Goal: Task Accomplishment & Management: Manage account settings

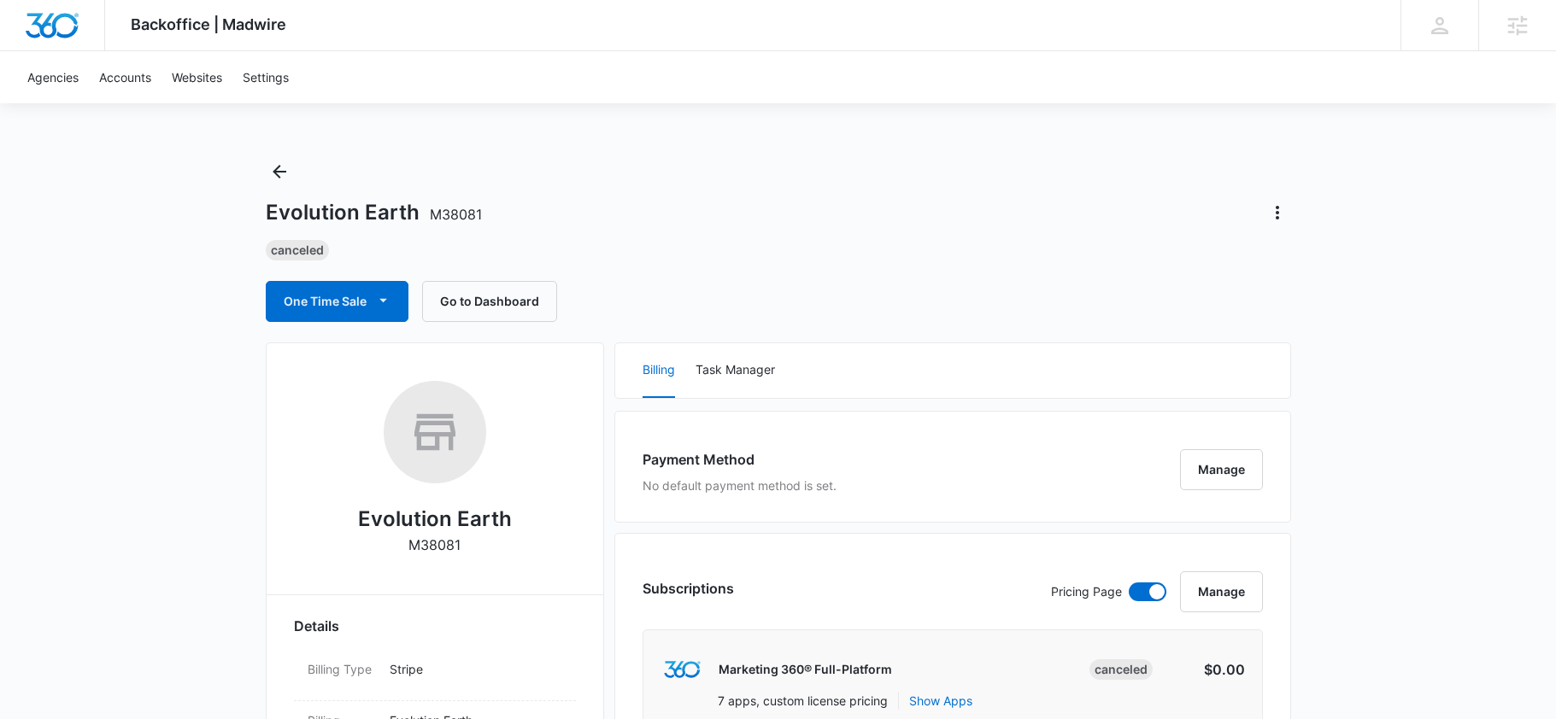
click at [634, 256] on div "Canceled" at bounding box center [778, 250] width 1025 height 21
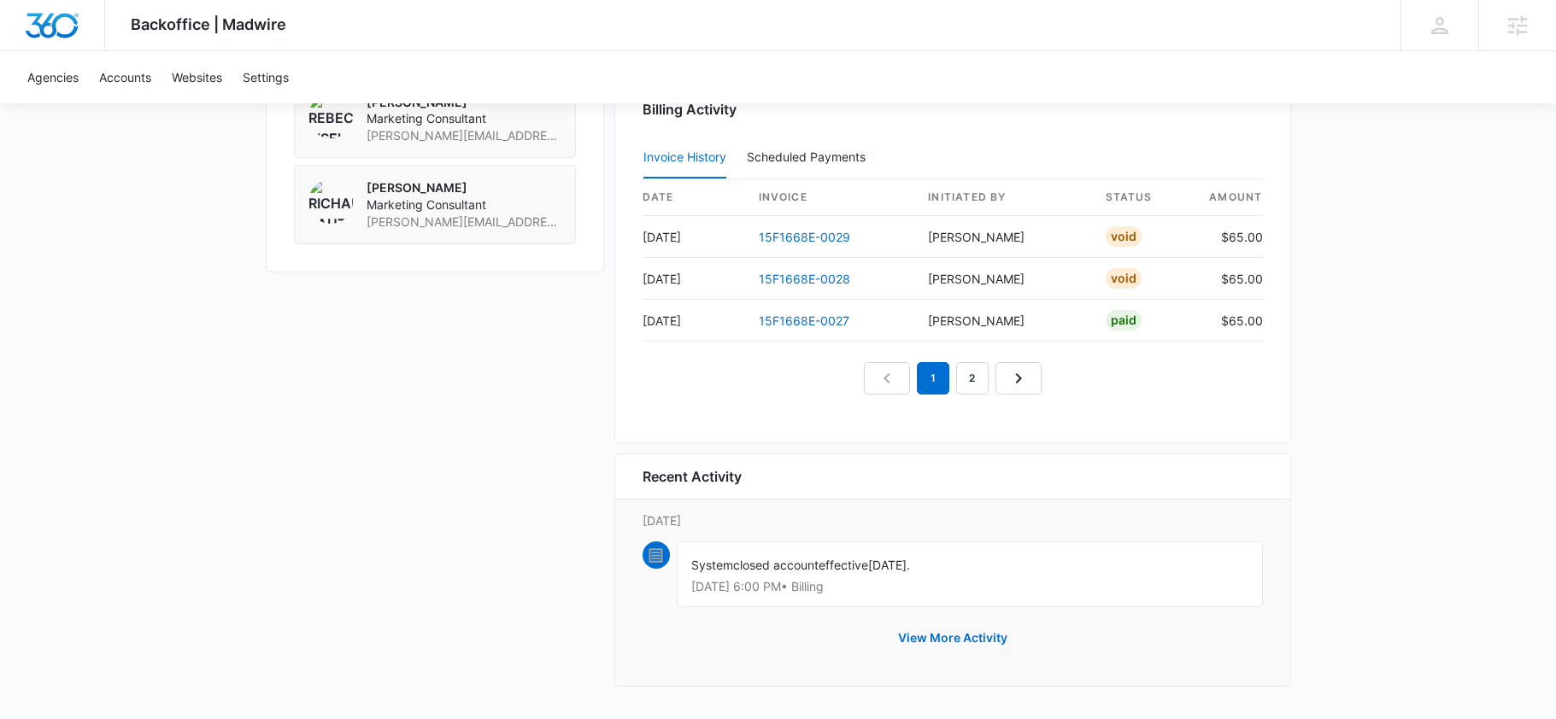
scroll to position [1582, 0]
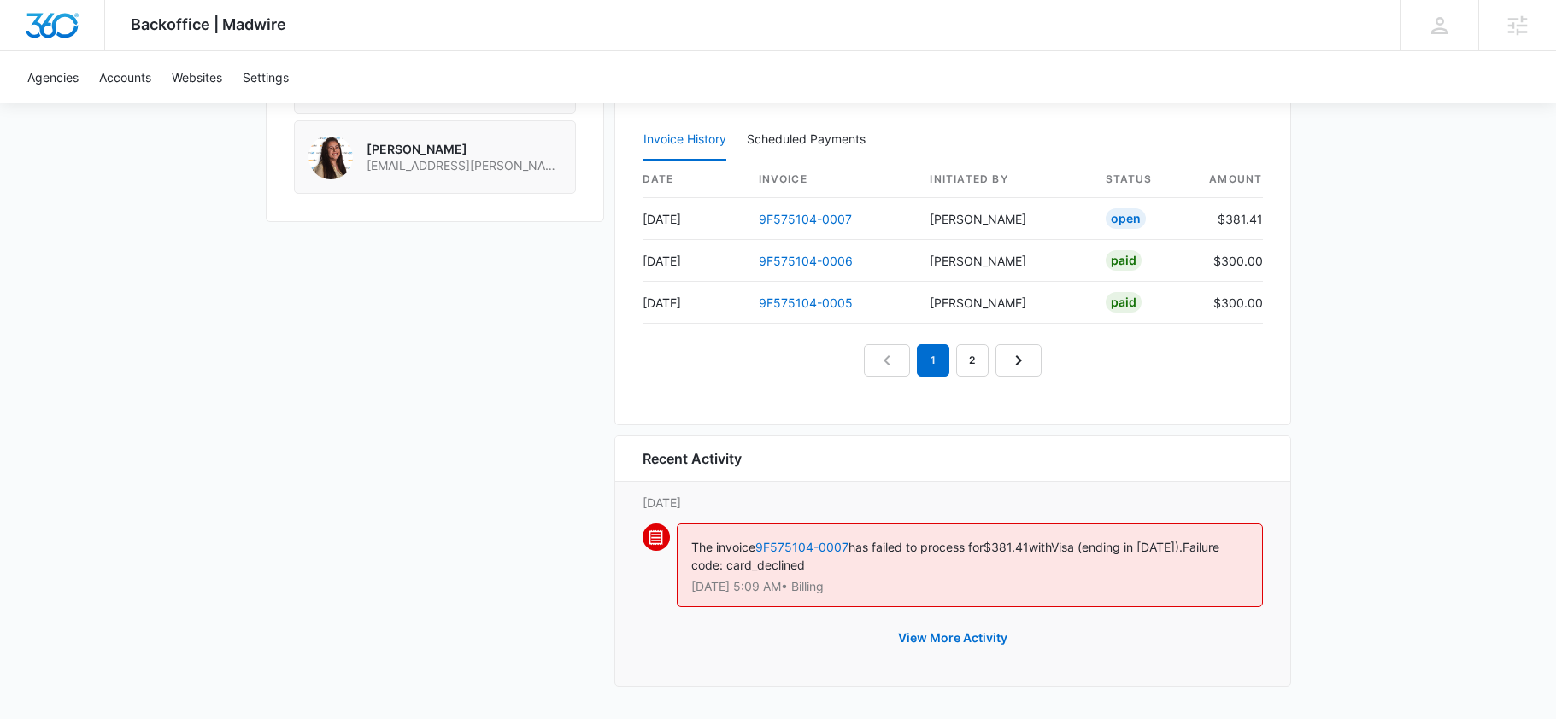
scroll to position [103, 0]
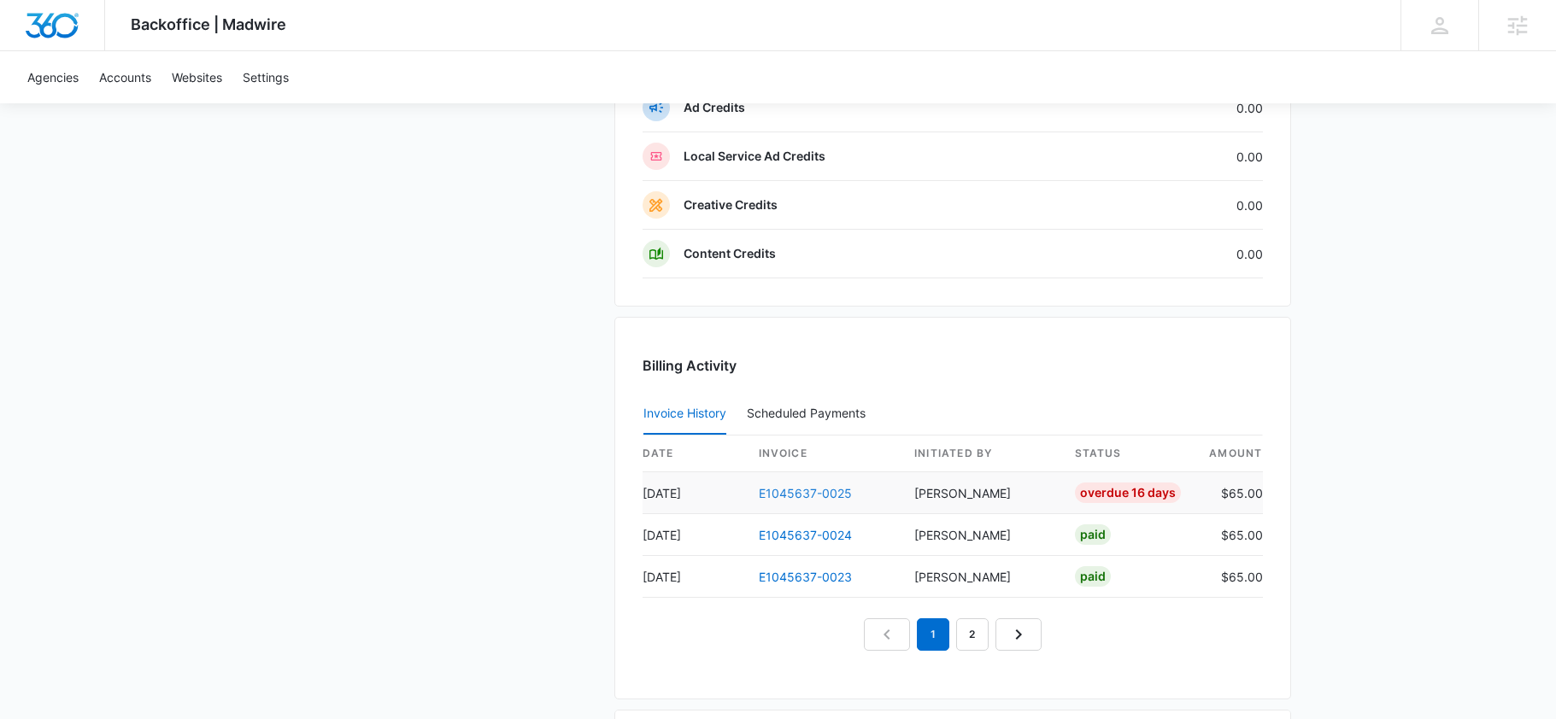
scroll to position [1534, 0]
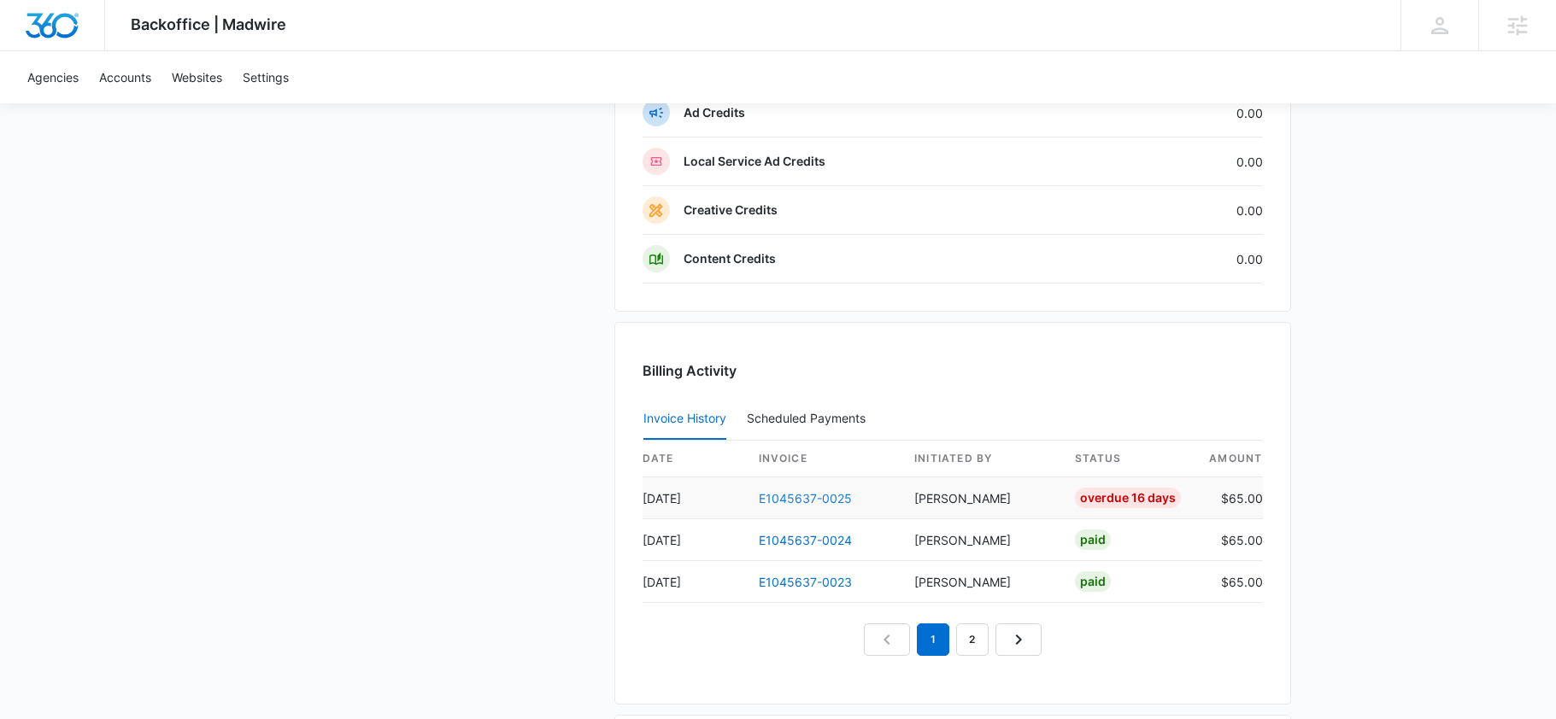
click at [787, 502] on link "E1045637-0025" at bounding box center [805, 498] width 93 height 15
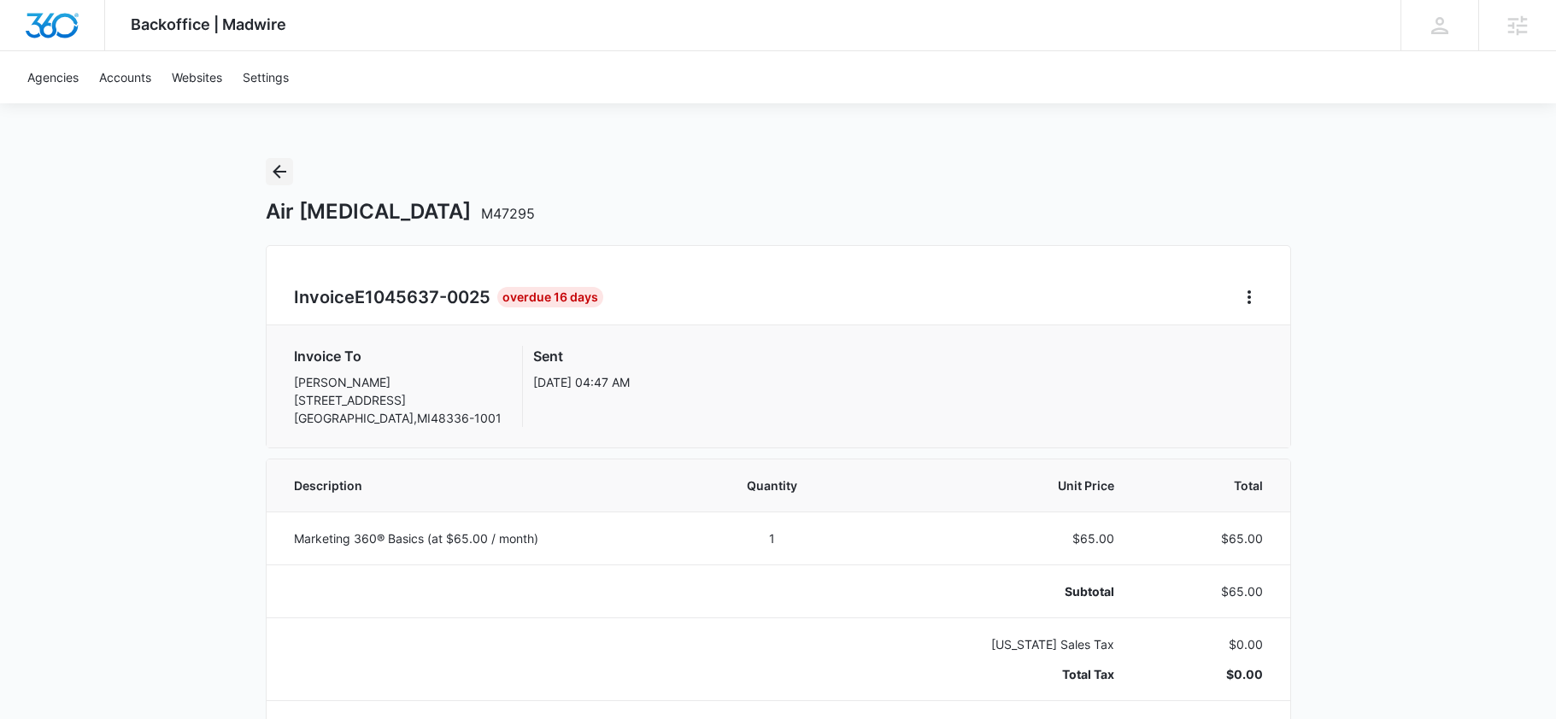
click at [281, 170] on icon "Back" at bounding box center [279, 171] width 21 height 21
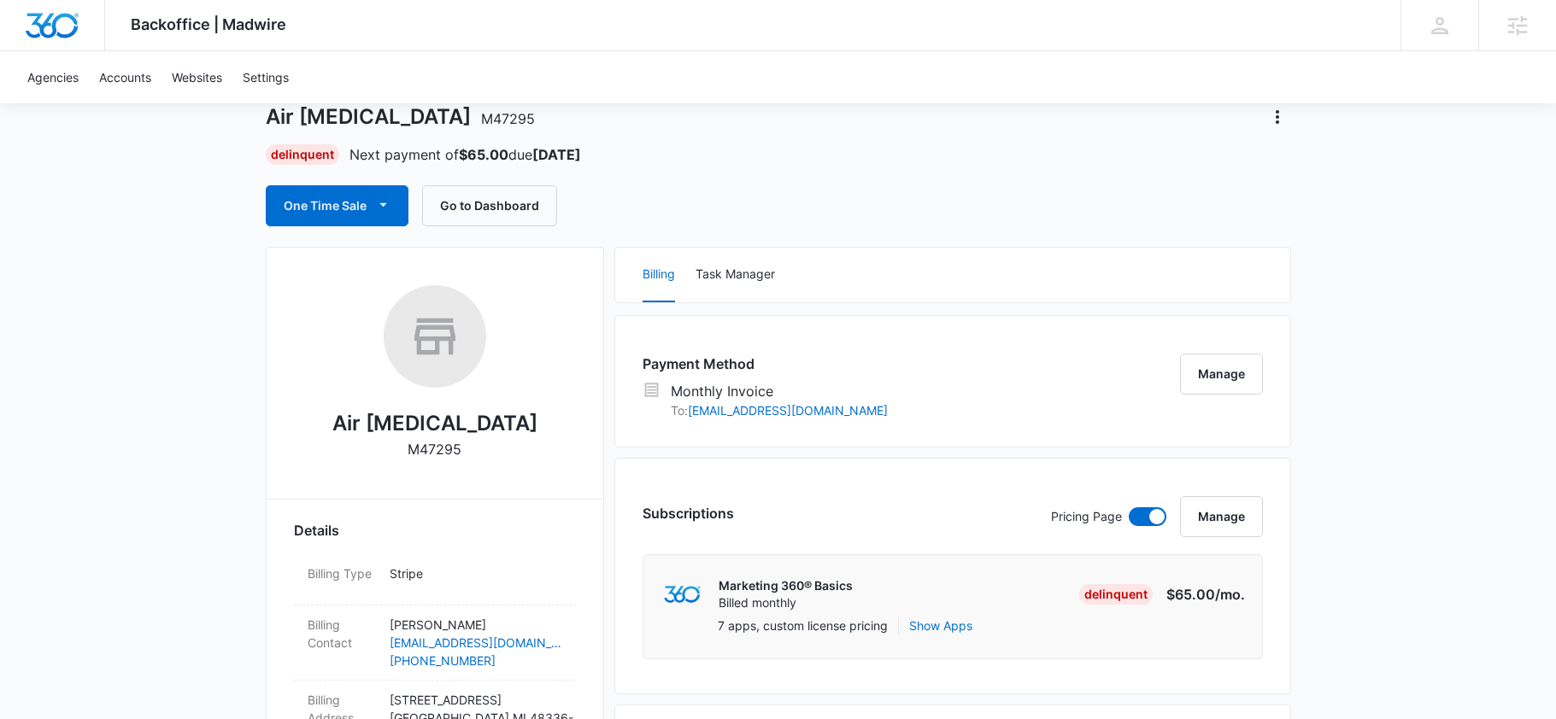
scroll to position [117, 0]
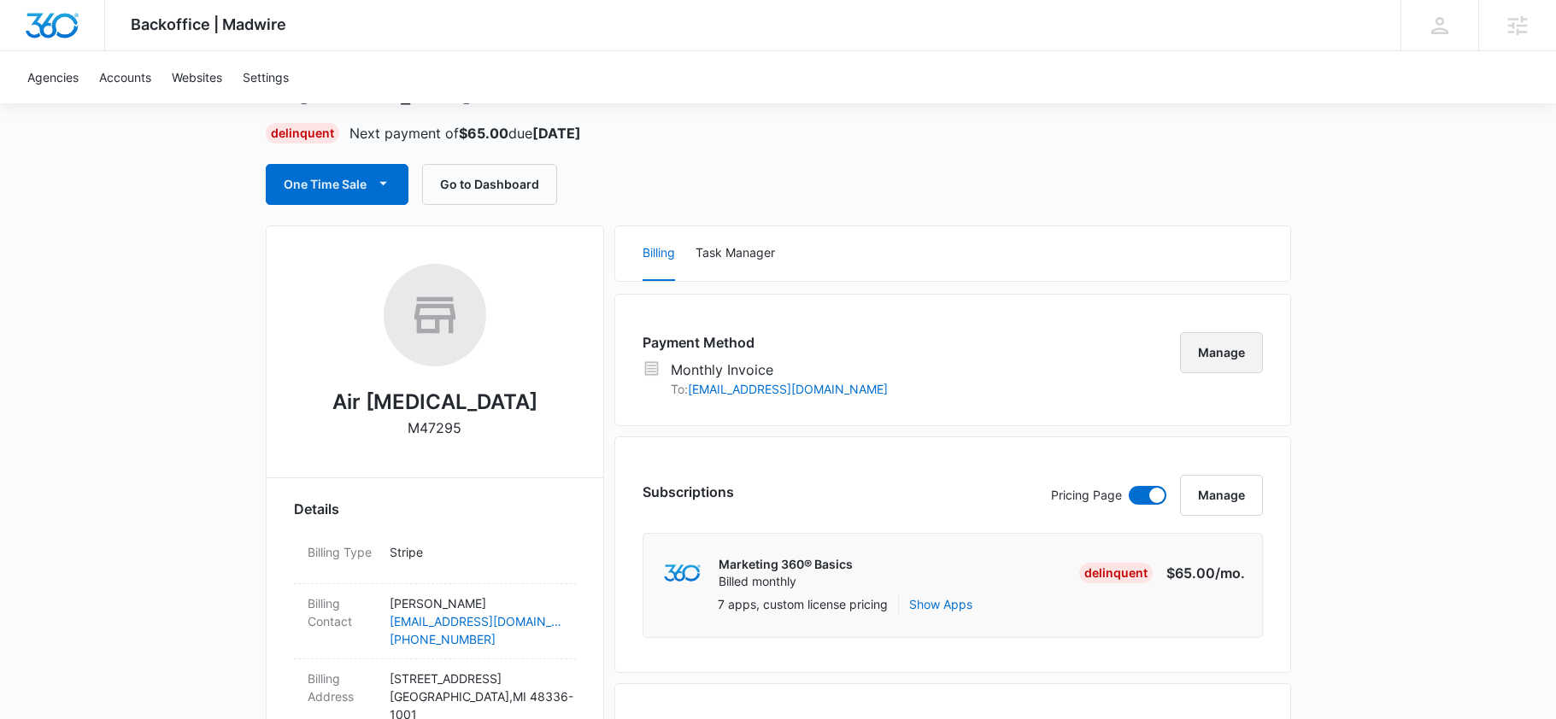
click at [1245, 344] on button "Manage" at bounding box center [1221, 352] width 83 height 41
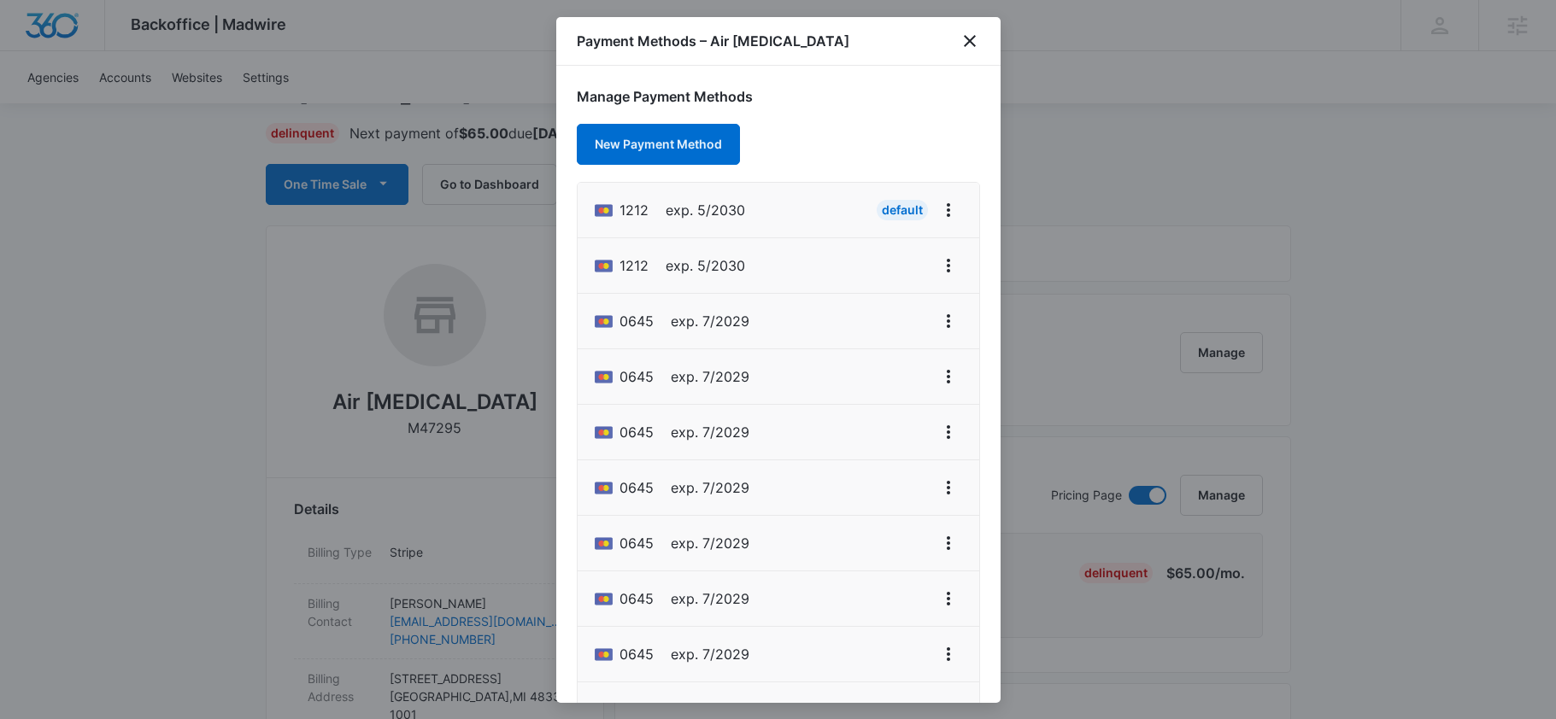
scroll to position [455, 0]
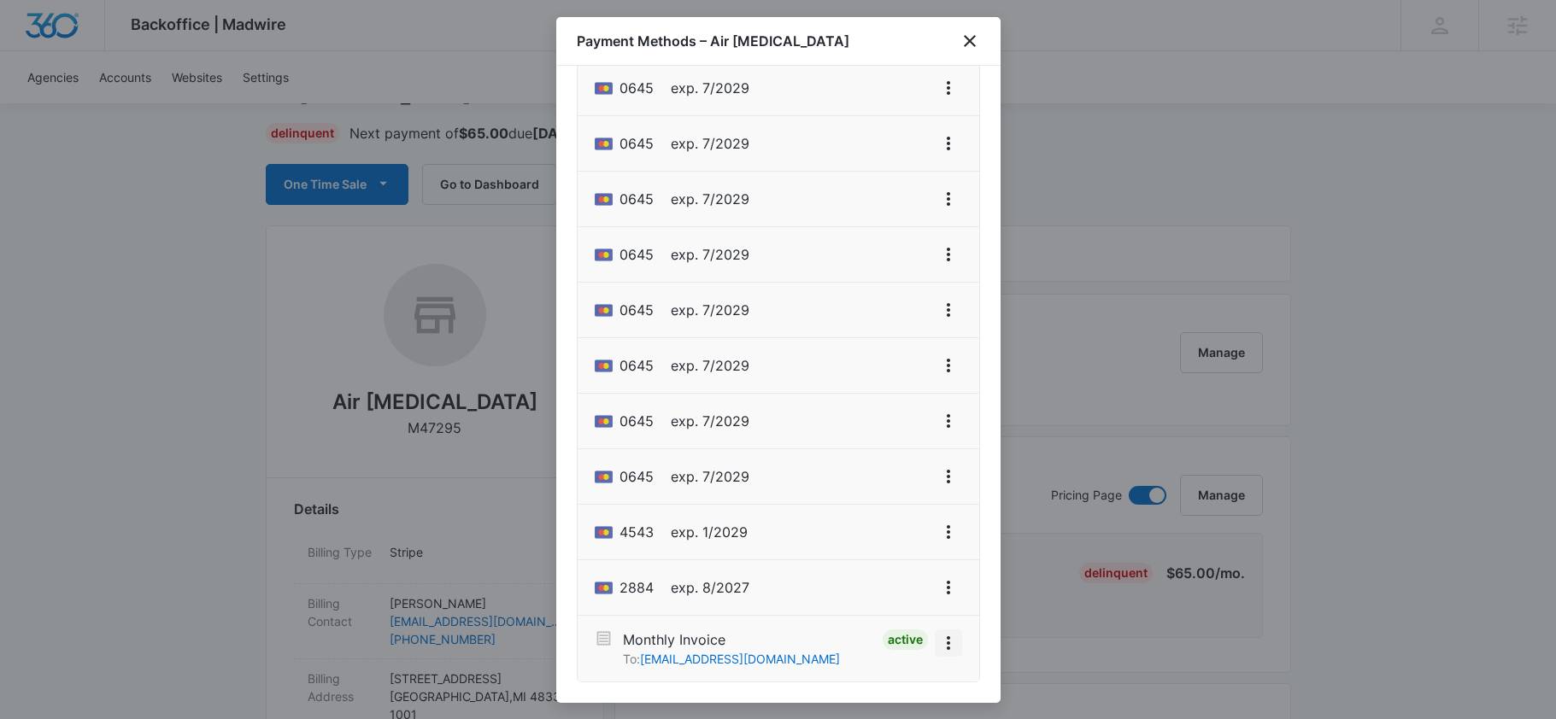
click at [951, 644] on icon "View More" at bounding box center [948, 643] width 21 height 21
click at [979, 41] on icon "close" at bounding box center [970, 41] width 21 height 21
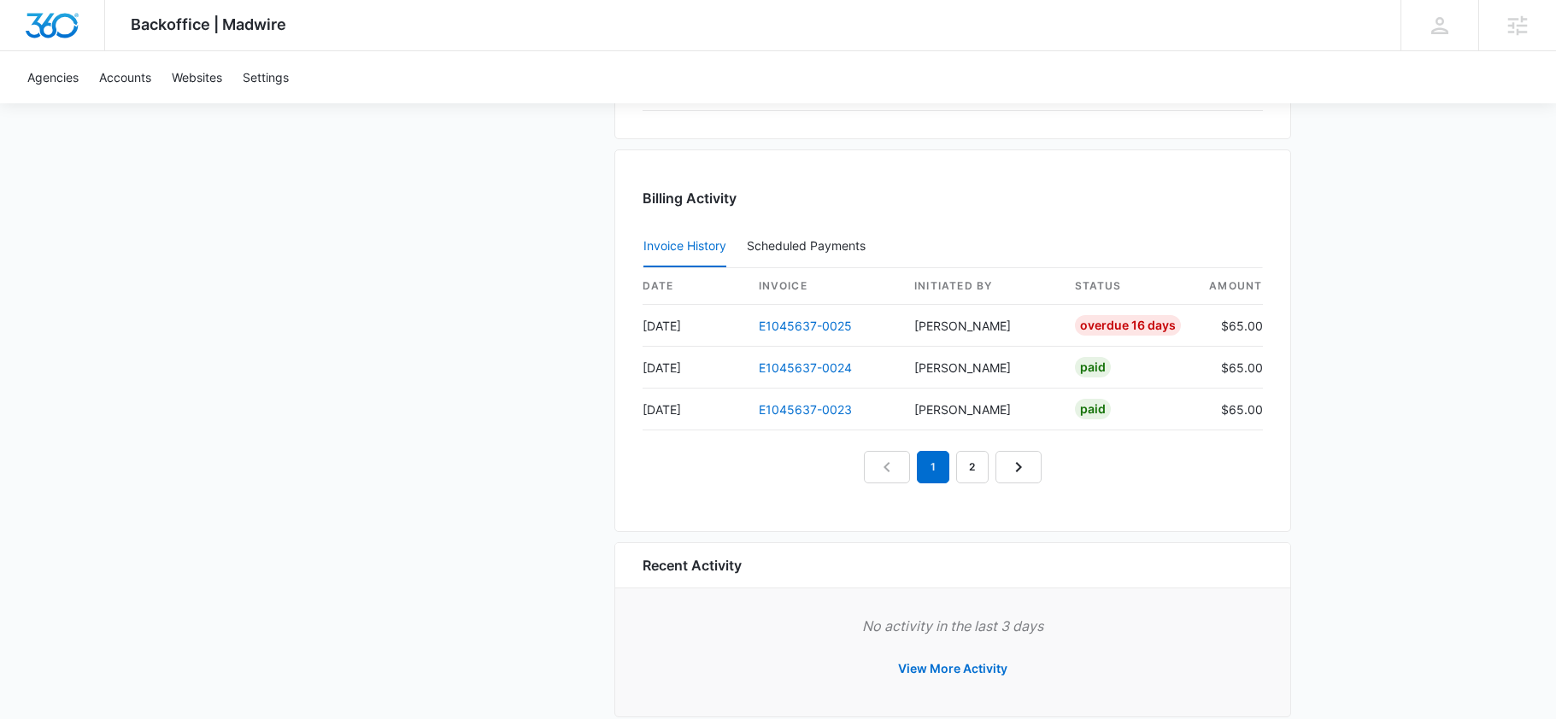
scroll to position [1737, 0]
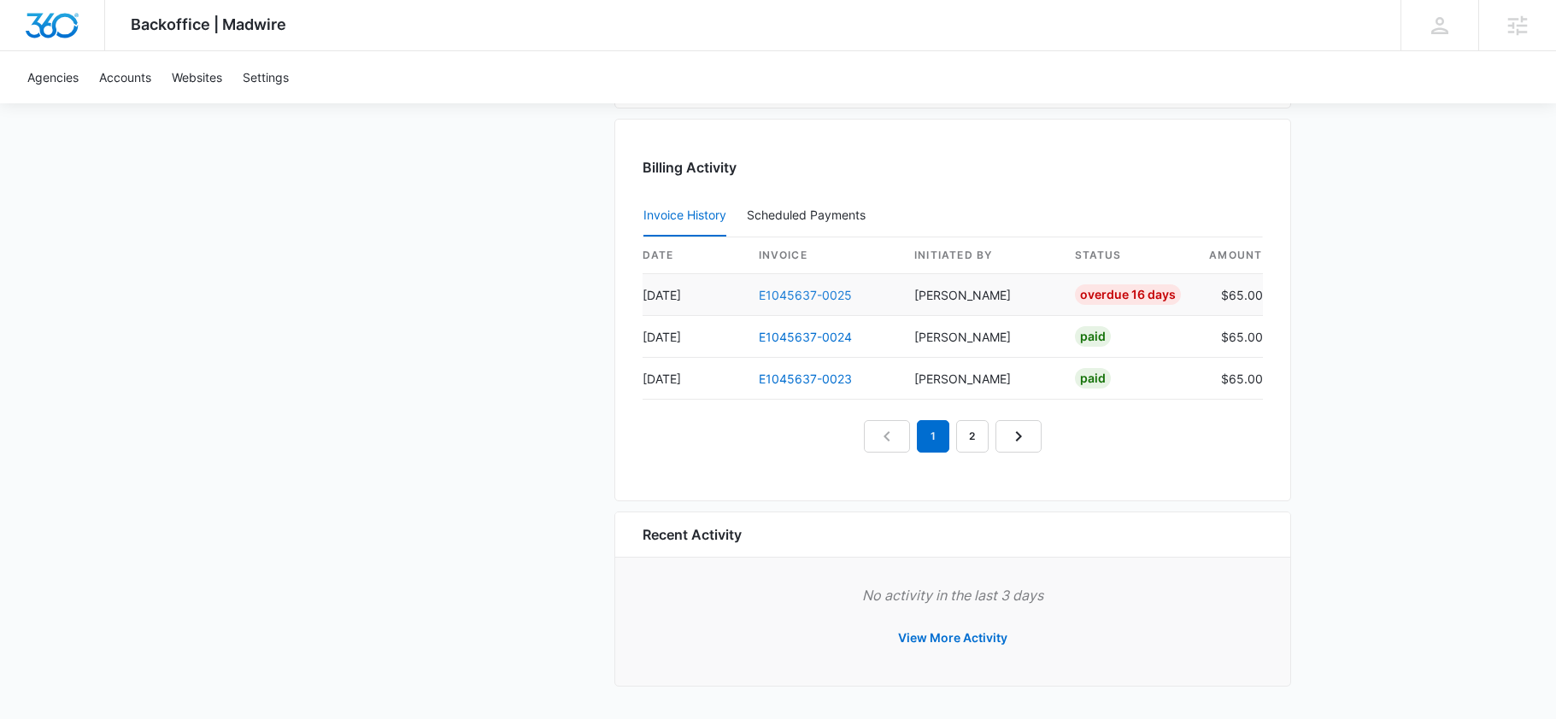
click at [799, 295] on link "E1045637-0025" at bounding box center [805, 295] width 93 height 15
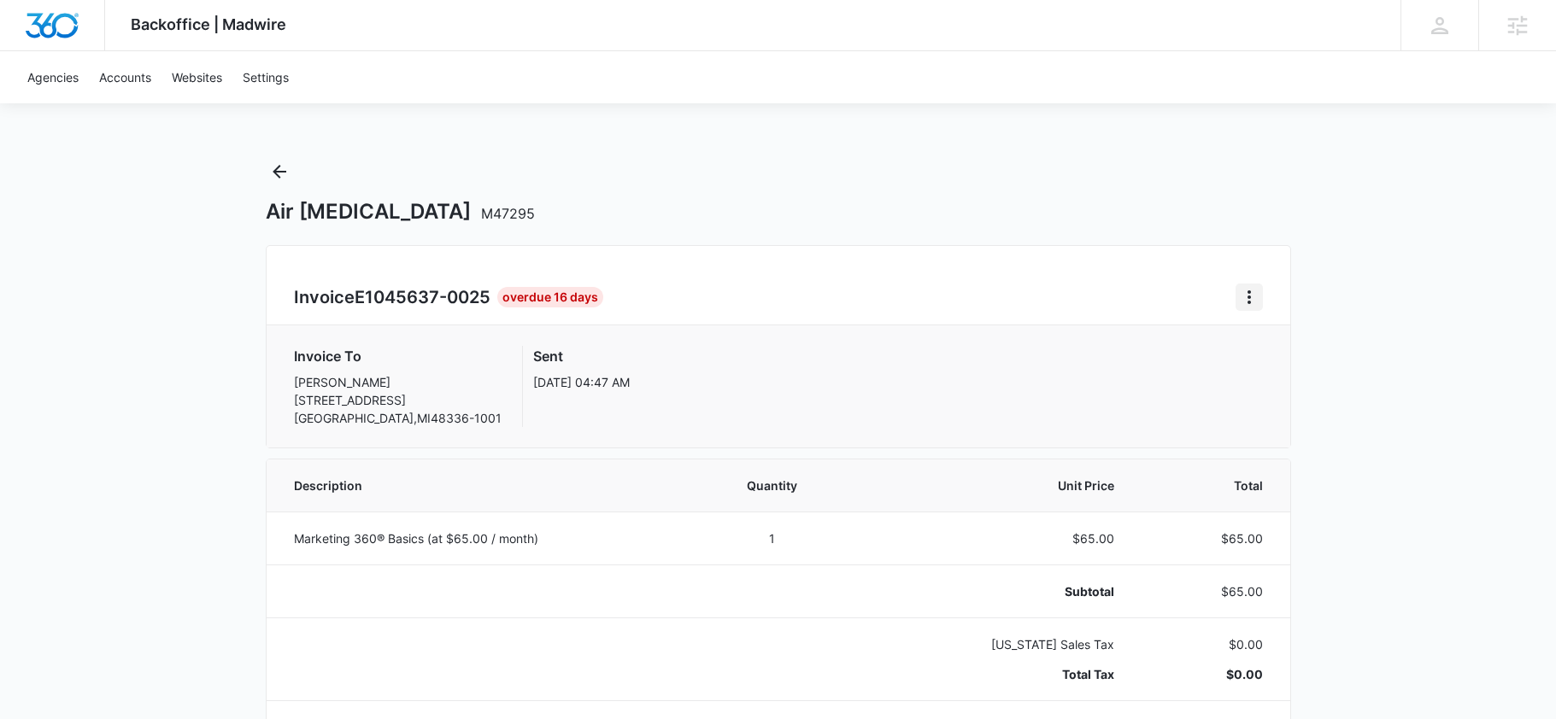
click at [1241, 306] on icon "Home" at bounding box center [1249, 297] width 21 height 21
click at [1271, 378] on button "Resend Invoice" at bounding box center [1316, 371] width 161 height 26
